Goal: Check status: Check status

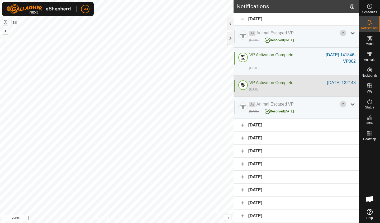
click at [241, 78] on div "Notifications [DATE] Ae Animal Escaped VP 2 [DATE] Resolved [DATE] B59 Resolved…" at bounding box center [179, 111] width 359 height 223
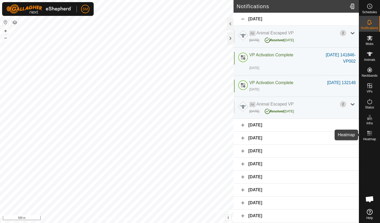
click at [373, 132] on icon at bounding box center [370, 133] width 6 height 6
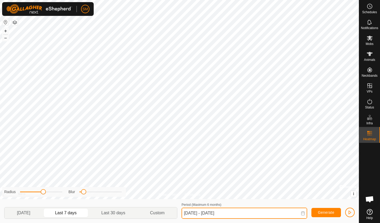
click at [190, 213] on input "[DATE] - [DATE]" at bounding box center [245, 212] width 126 height 11
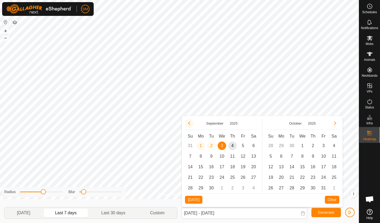
click at [190, 123] on button "Previous Month" at bounding box center [189, 123] width 8 height 8
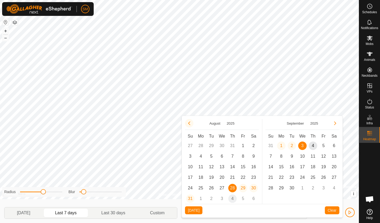
click at [191, 124] on button "Previous Month" at bounding box center [189, 123] width 8 height 8
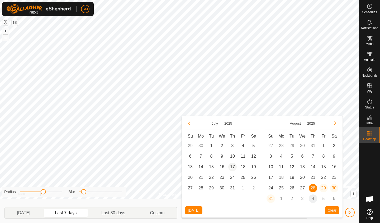
click at [233, 166] on span "17" at bounding box center [233, 166] width 8 height 8
click at [303, 177] on span "20" at bounding box center [303, 177] width 8 height 8
type input "[DATE] - [DATE]"
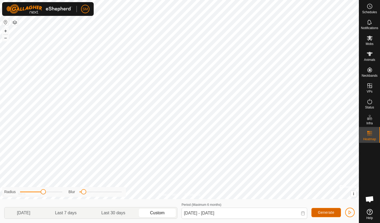
click at [326, 211] on span "Generate" at bounding box center [326, 212] width 16 height 4
click at [348, 212] on span "button" at bounding box center [350, 212] width 4 height 4
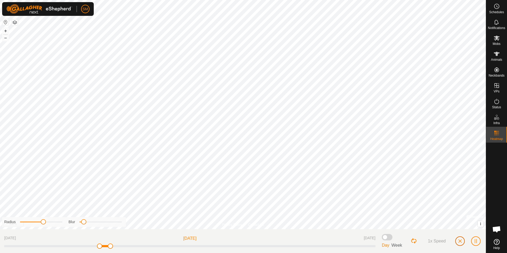
click at [380, 222] on span "button" at bounding box center [460, 241] width 4 height 4
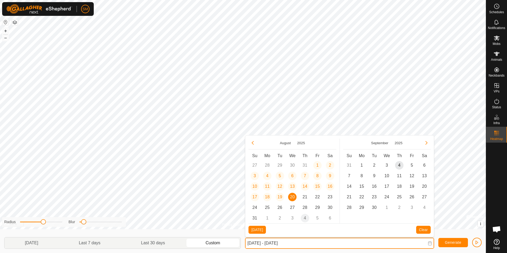
click at [279, 222] on input "[DATE] - [DATE]" at bounding box center [339, 243] width 189 height 11
click at [332, 222] on input "[DATE] - [DATE]" at bounding box center [339, 243] width 189 height 11
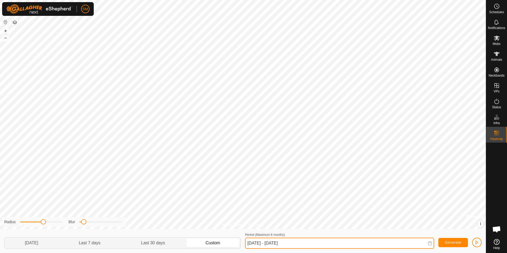
type input "[DATE] - [DATE]"
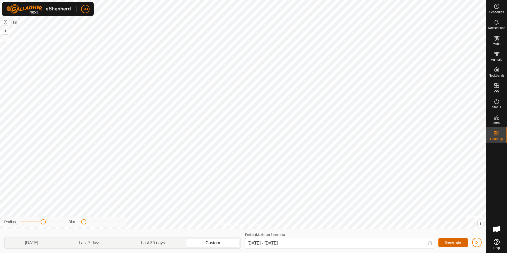
click at [380, 222] on button "Generate" at bounding box center [454, 242] width 30 height 9
click at [380, 222] on span "button" at bounding box center [477, 242] width 4 height 4
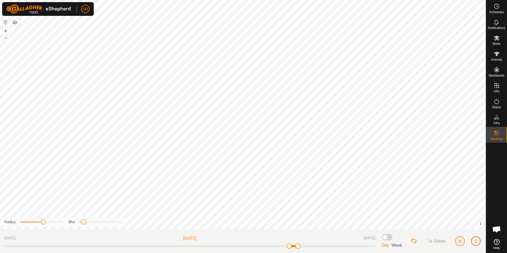
click at [380, 222] on button "button" at bounding box center [476, 241] width 10 height 10
click at [380, 222] on span "button" at bounding box center [476, 241] width 4 height 4
